Goal: Information Seeking & Learning: Learn about a topic

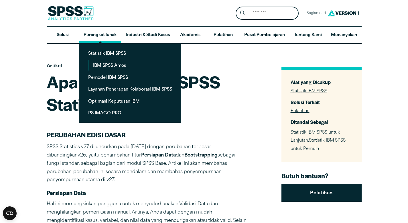
click at [101, 37] on font "Perangkat lunak" at bounding box center [100, 35] width 33 height 4
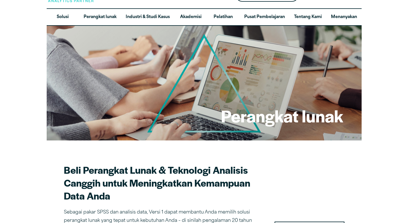
scroll to position [158, 0]
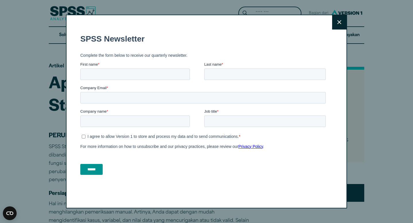
drag, startPoint x: 333, startPoint y: 25, endPoint x: 322, endPoint y: 25, distance: 10.9
click at [333, 25] on button "Menutup" at bounding box center [339, 22] width 14 height 14
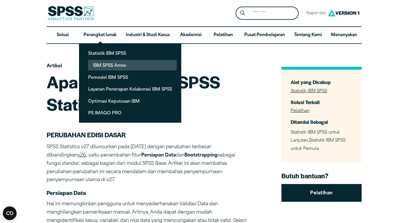
click at [116, 66] on font "IBM SPSS Amos" at bounding box center [109, 66] width 33 height 4
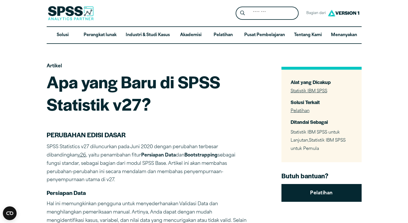
click at [310, 91] on font "Statistik IBM SPSS" at bounding box center [309, 91] width 37 height 4
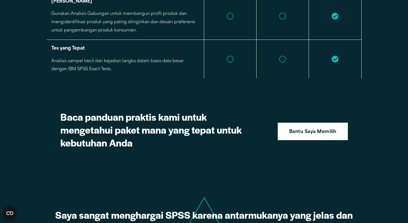
scroll to position [1447, 0]
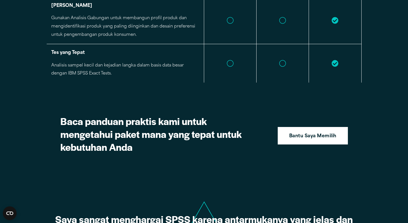
drag, startPoint x: 230, startPoint y: 49, endPoint x: 244, endPoint y: 55, distance: 15.5
click at [230, 60] on icon at bounding box center [230, 63] width 7 height 7
click at [283, 53] on td at bounding box center [283, 63] width 52 height 39
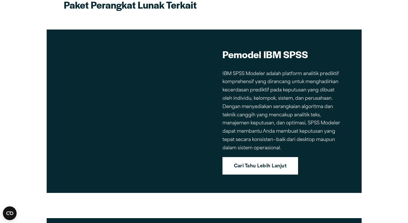
scroll to position [2527, 0]
